Goal: Check status

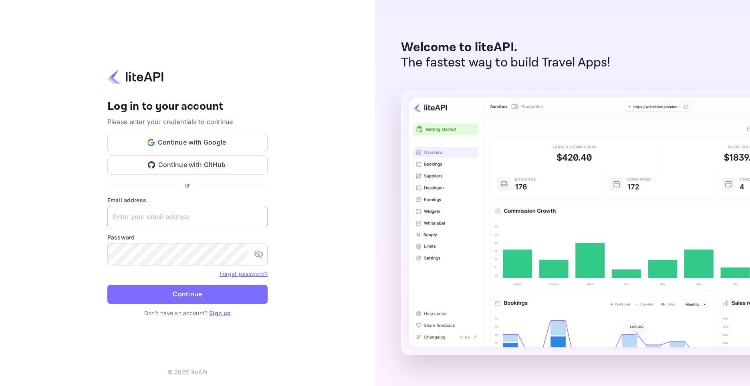
click at [137, 213] on input "text" at bounding box center [187, 217] width 160 height 22
paste input "adminpassword_support@yandex-team.ru"
type input "adminpassword_support@yandex-team.ru"
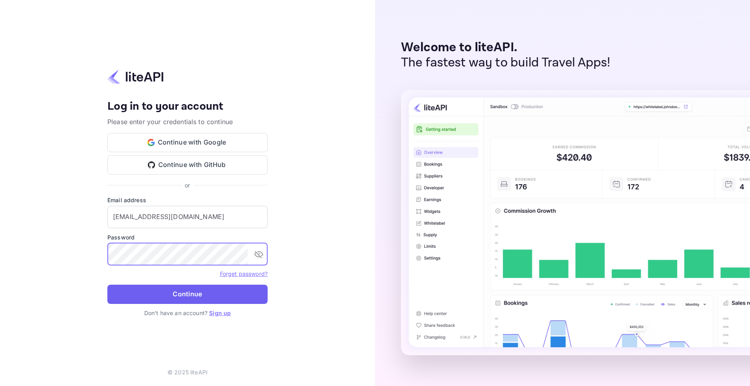
click at [183, 299] on button "Continue" at bounding box center [187, 294] width 160 height 19
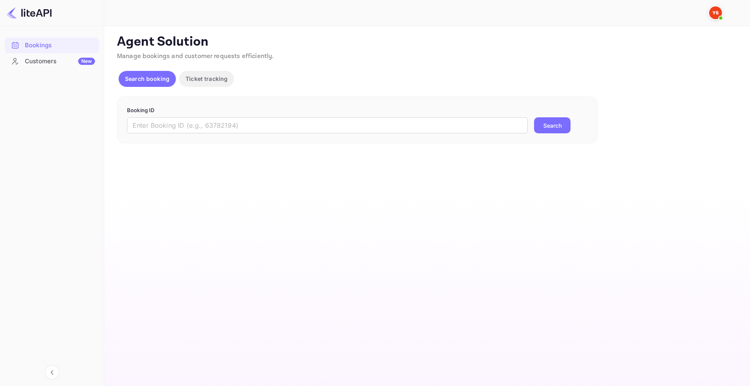
click at [189, 110] on p "Booking ID" at bounding box center [357, 111] width 461 height 8
click at [181, 123] on input "text" at bounding box center [327, 125] width 401 height 16
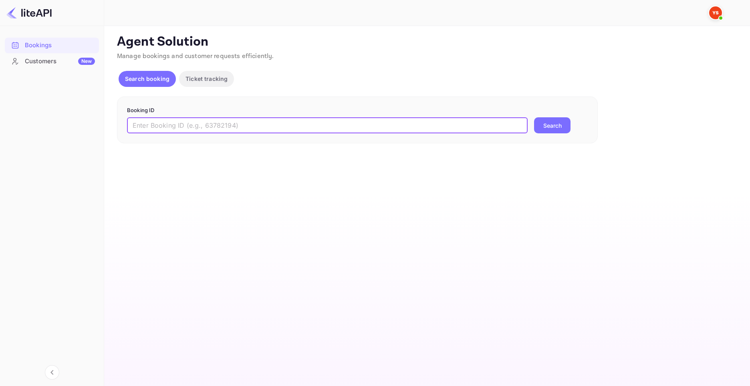
click at [181, 129] on input "text" at bounding box center [327, 125] width 401 height 16
paste input "YA-8498-2999-3224"
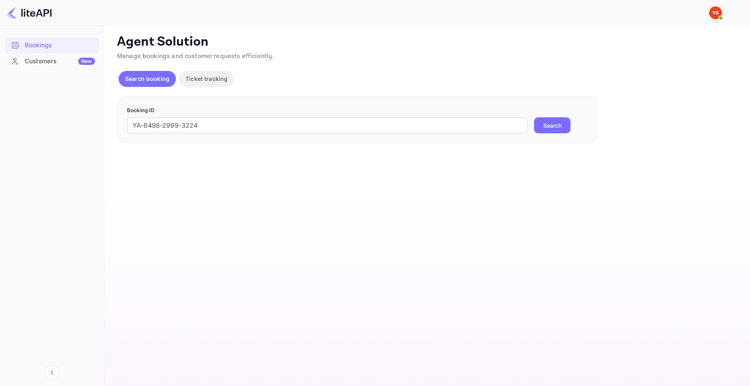
click at [560, 129] on button "Search" at bounding box center [552, 125] width 36 height 16
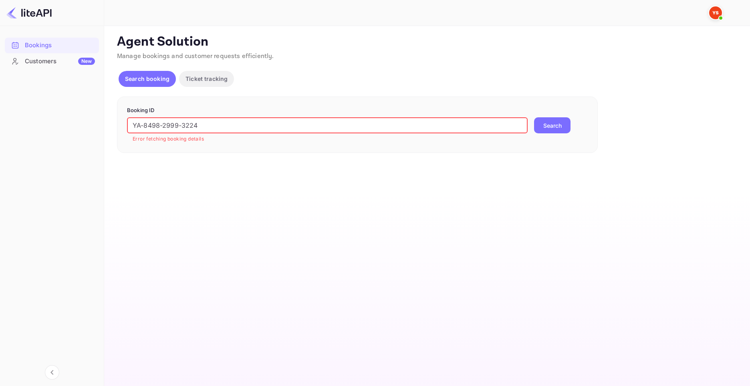
drag, startPoint x: 213, startPoint y: 126, endPoint x: 99, endPoint y: 118, distance: 113.6
click at [104, 119] on div "Bookings Customers New Now you can check your travel website directly from the …" at bounding box center [375, 193] width 750 height 386
paste input "9207370"
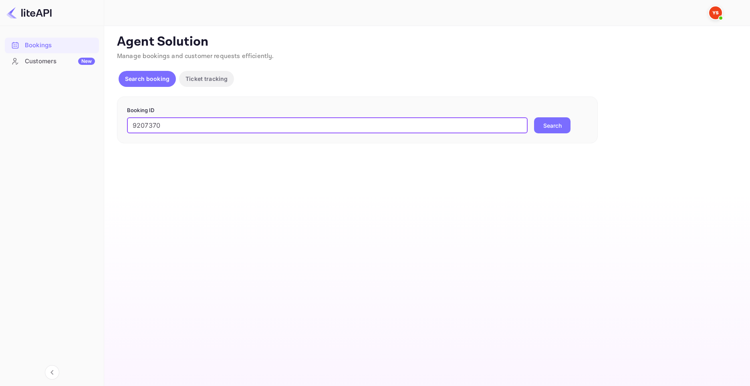
type input "9207370"
click at [534, 117] on button "Search" at bounding box center [552, 125] width 36 height 16
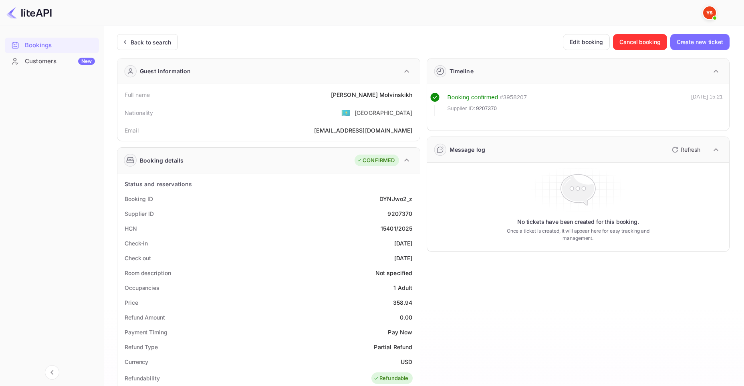
scroll to position [40, 0]
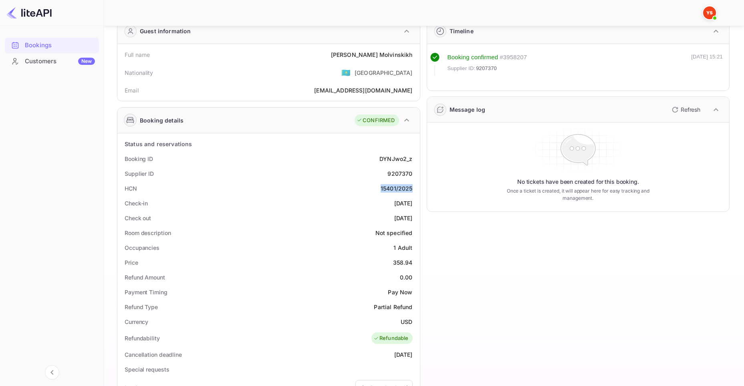
drag, startPoint x: 140, startPoint y: 187, endPoint x: 416, endPoint y: 187, distance: 276.0
click at [416, 187] on div "HCN 15401/2025" at bounding box center [269, 188] width 296 height 15
click at [458, 210] on div "No tickets have been created for this booking. Once a ticket is created, it wil…" at bounding box center [578, 167] width 302 height 89
